Goal: Transaction & Acquisition: Purchase product/service

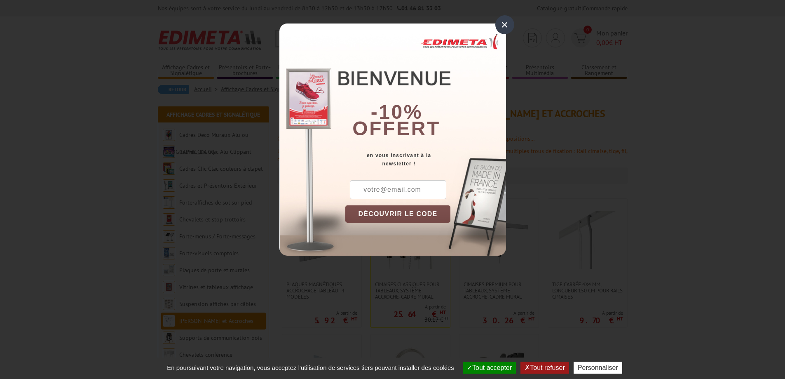
click at [504, 25] on div "×" at bounding box center [504, 24] width 19 height 19
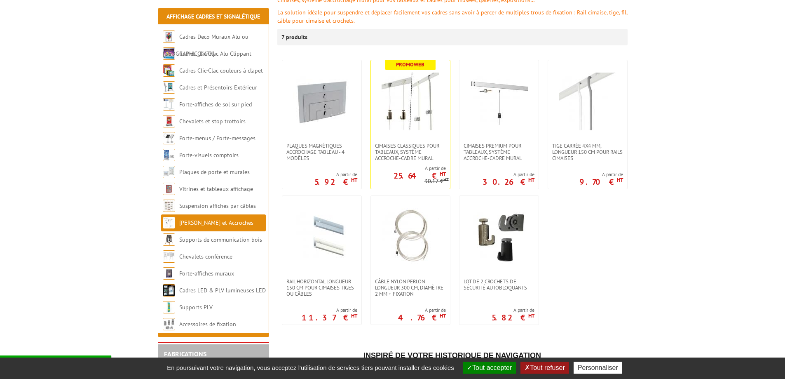
scroll to position [165, 0]
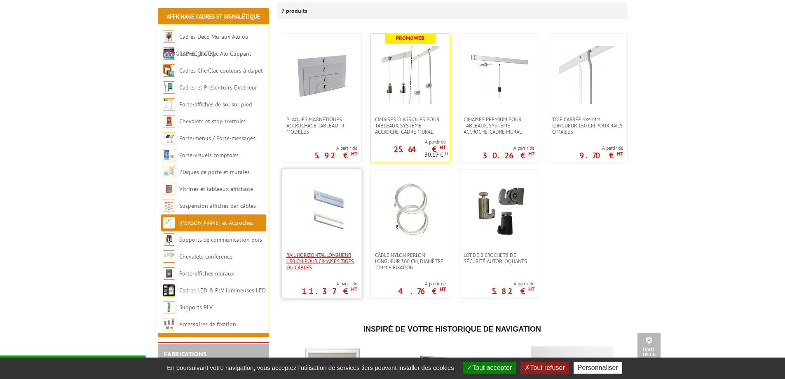
click at [313, 252] on span "Rail horizontal longueur 150 cm pour cimaises tiges ou câbles" at bounding box center [321, 261] width 71 height 19
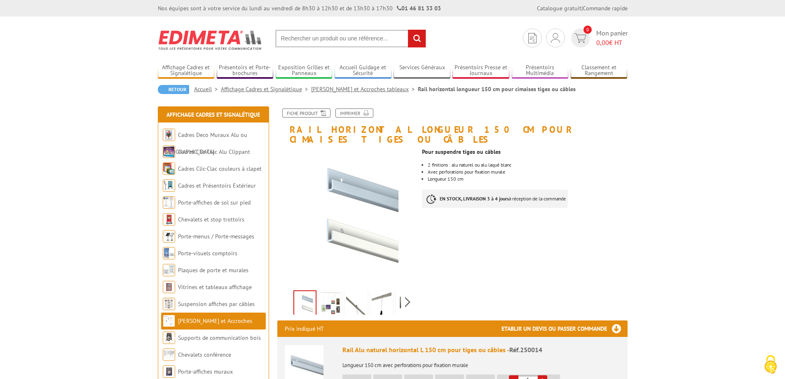
click at [330, 295] on img at bounding box center [331, 305] width 20 height 26
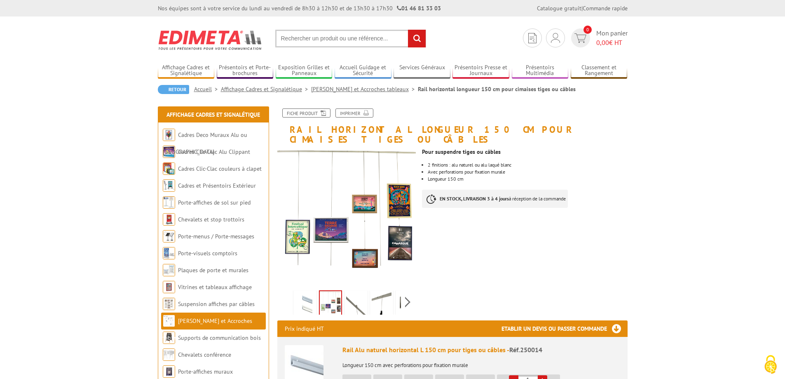
click at [363, 296] on img at bounding box center [356, 305] width 20 height 26
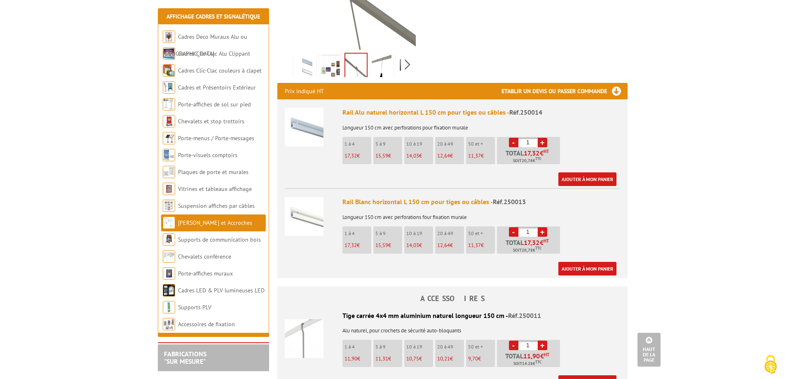
scroll to position [247, 0]
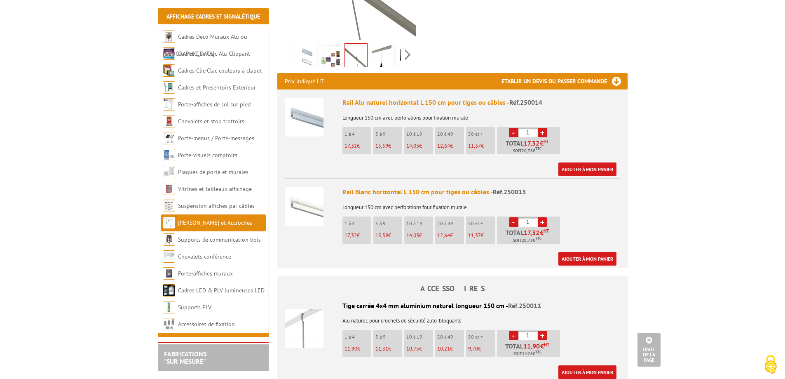
click at [543, 128] on link "+" at bounding box center [542, 132] width 9 height 9
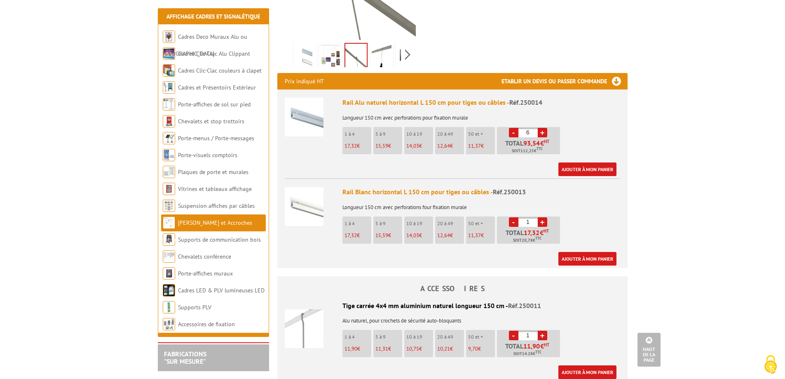
click at [543, 128] on link "+" at bounding box center [542, 132] width 9 height 9
type input "8"
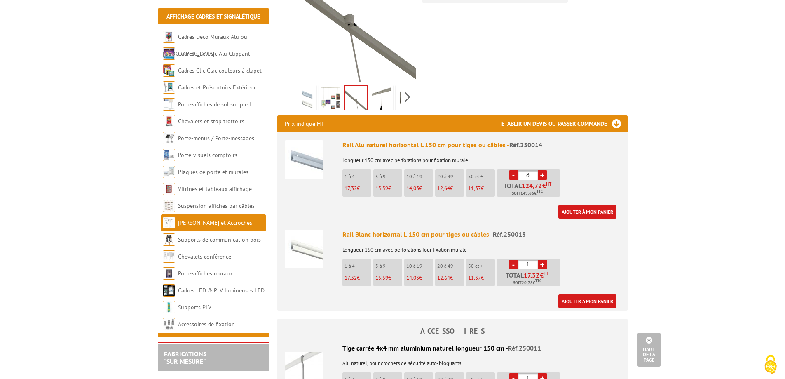
scroll to position [204, 0]
